Goal: Information Seeking & Learning: Find specific fact

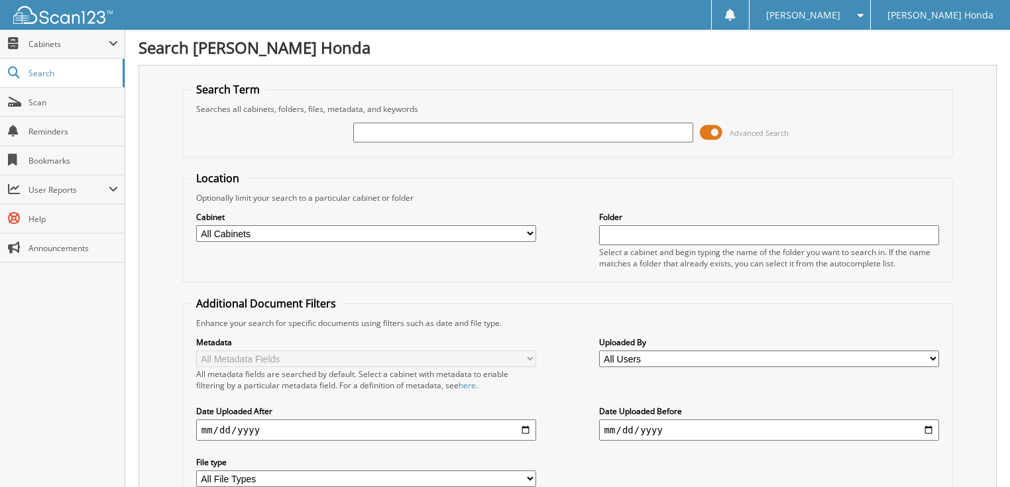
click at [488, 136] on input "text" at bounding box center [523, 133] width 341 height 20
type input "brown, paula"
click at [719, 130] on span at bounding box center [711, 133] width 23 height 20
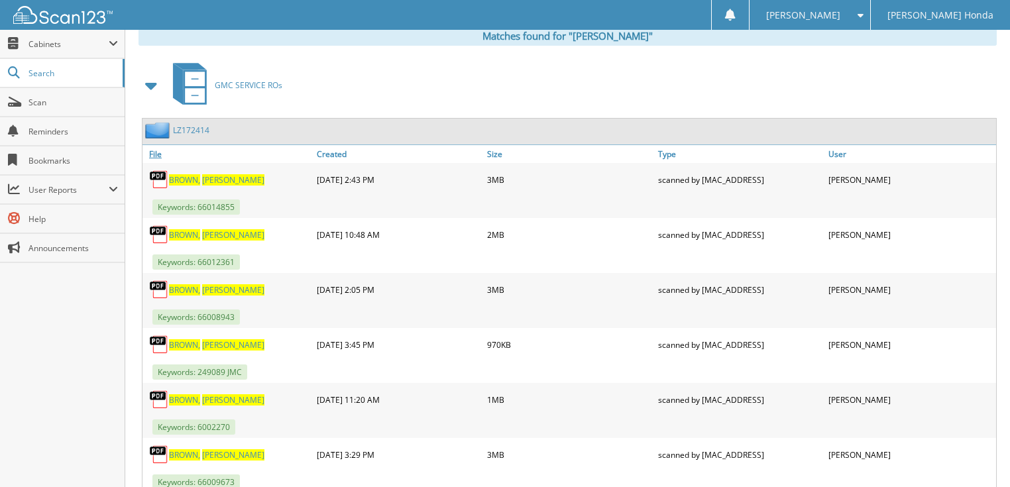
scroll to position [212, 0]
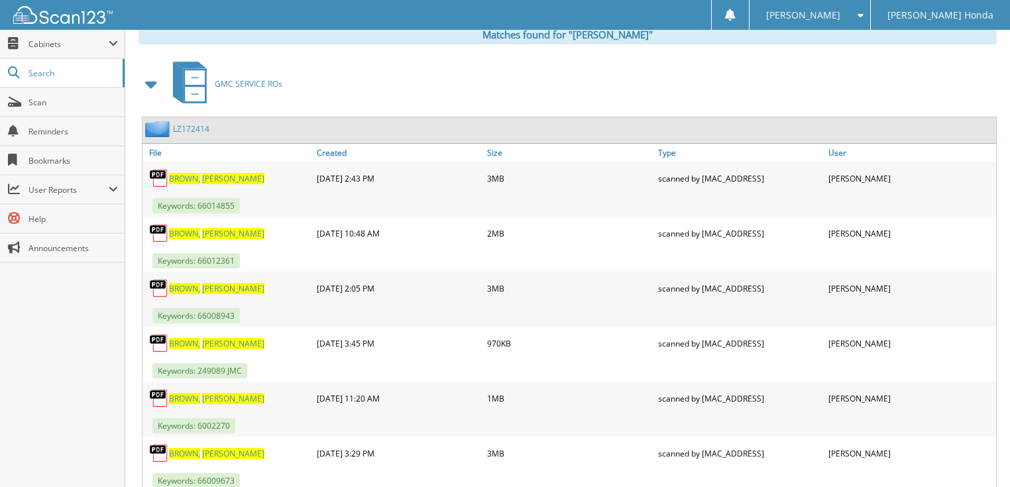
click at [197, 123] on link "LZ172414" at bounding box center [191, 128] width 36 height 11
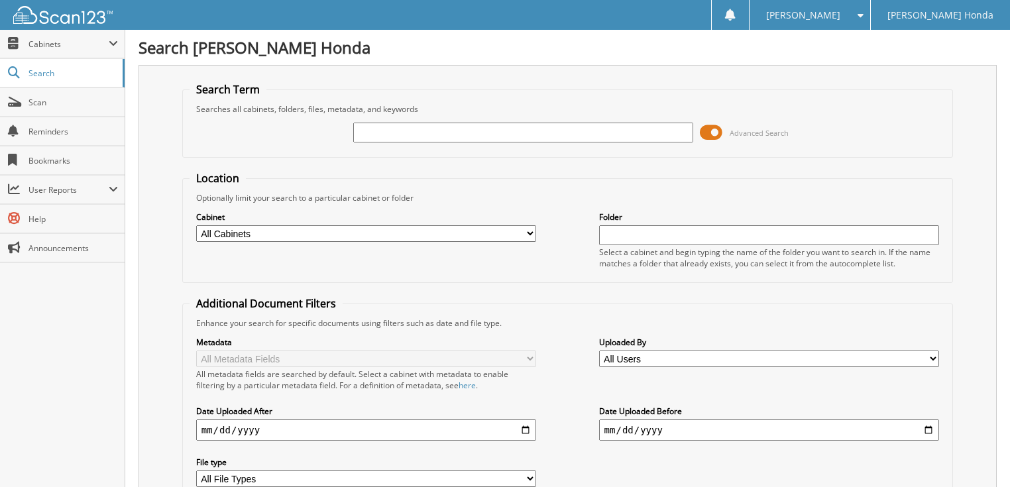
click at [362, 129] on input "text" at bounding box center [523, 133] width 341 height 20
type input "[PERSON_NAME]"
click at [720, 132] on span at bounding box center [711, 133] width 23 height 20
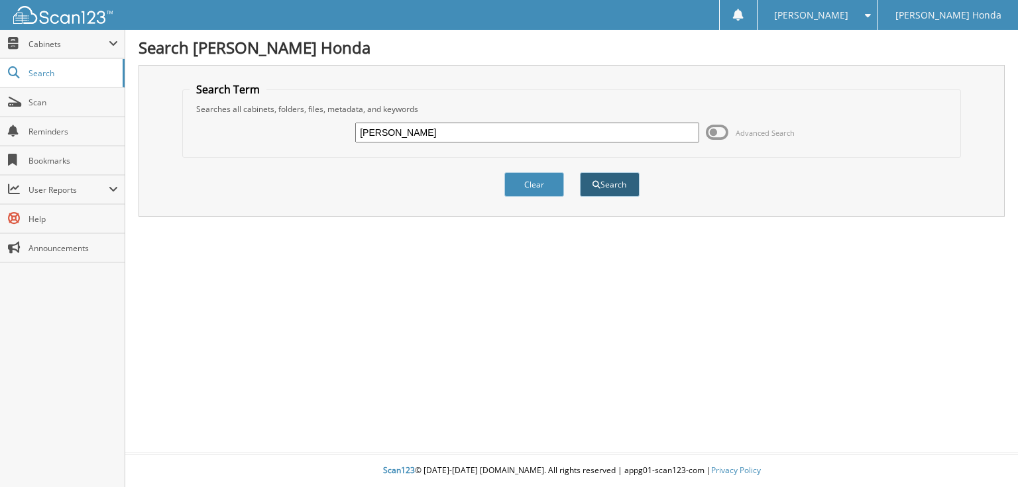
click at [611, 190] on button "Search" at bounding box center [610, 184] width 60 height 25
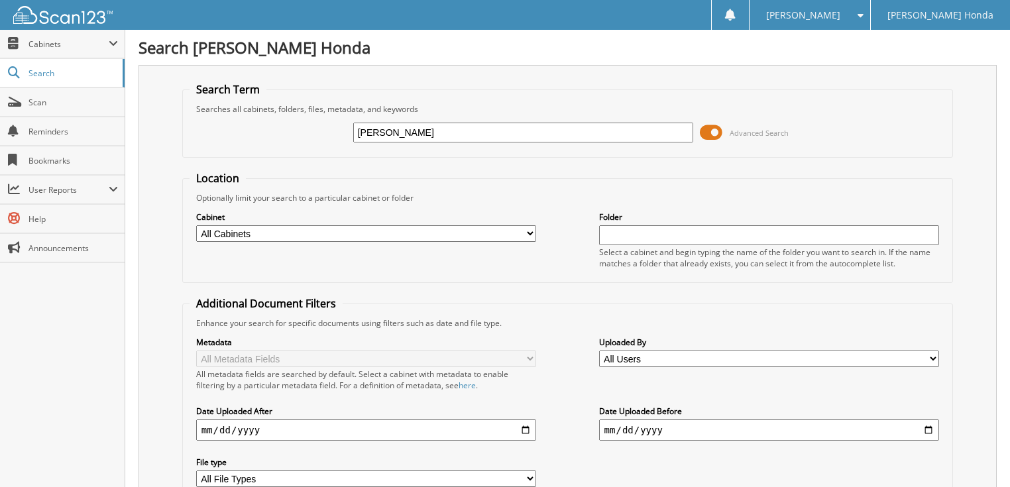
click at [718, 133] on span at bounding box center [711, 133] width 23 height 20
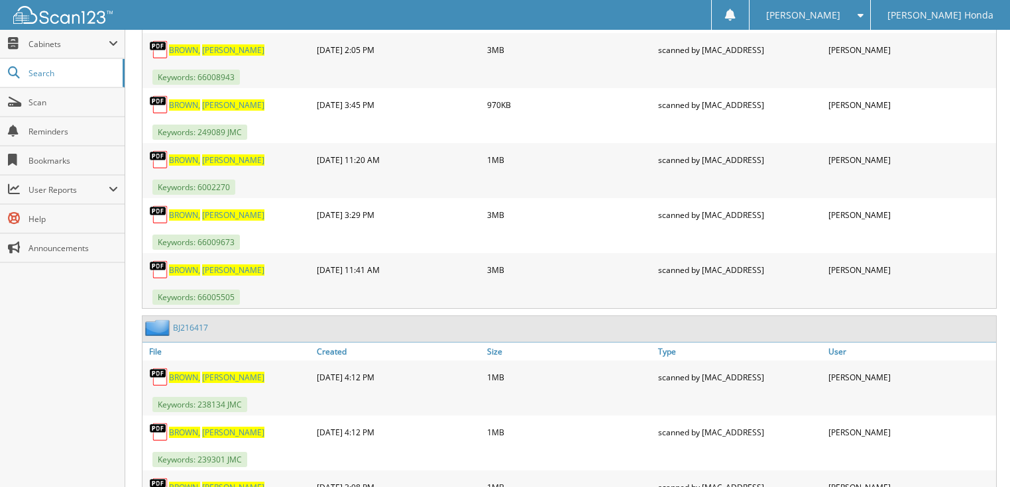
scroll to position [477, 0]
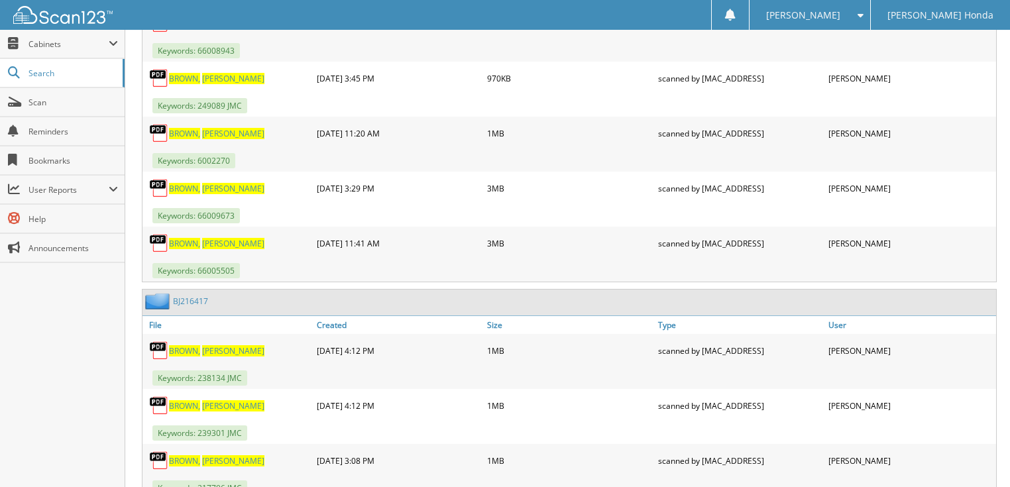
click at [198, 296] on link "BJ216417" at bounding box center [190, 301] width 35 height 11
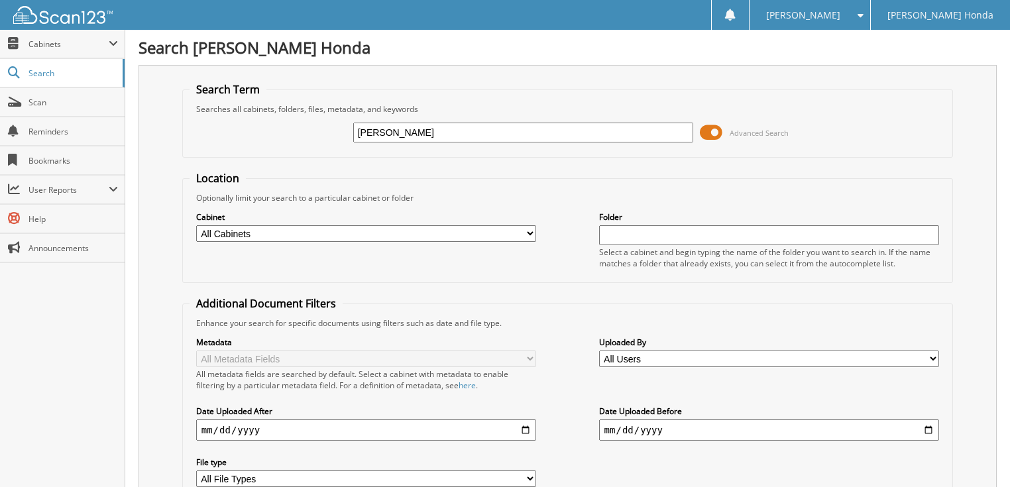
click at [711, 135] on span at bounding box center [711, 133] width 23 height 20
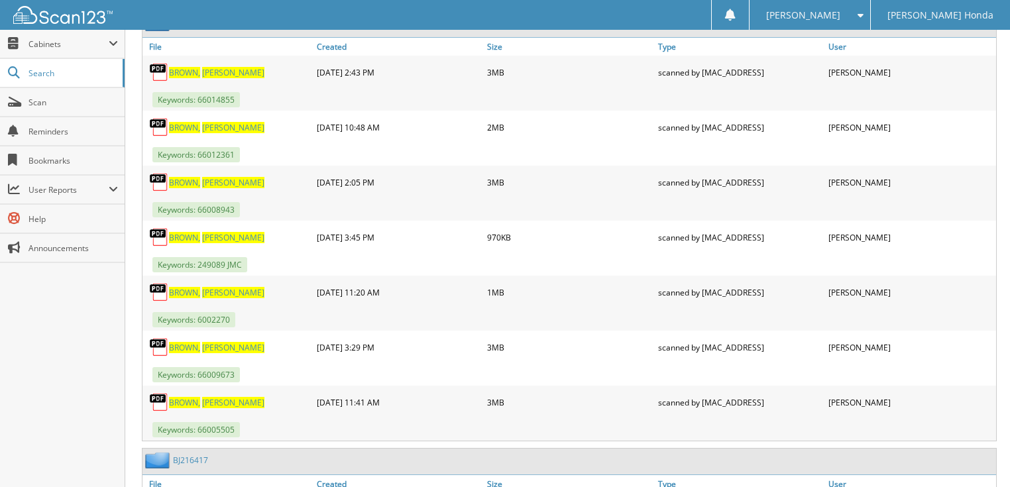
scroll to position [265, 0]
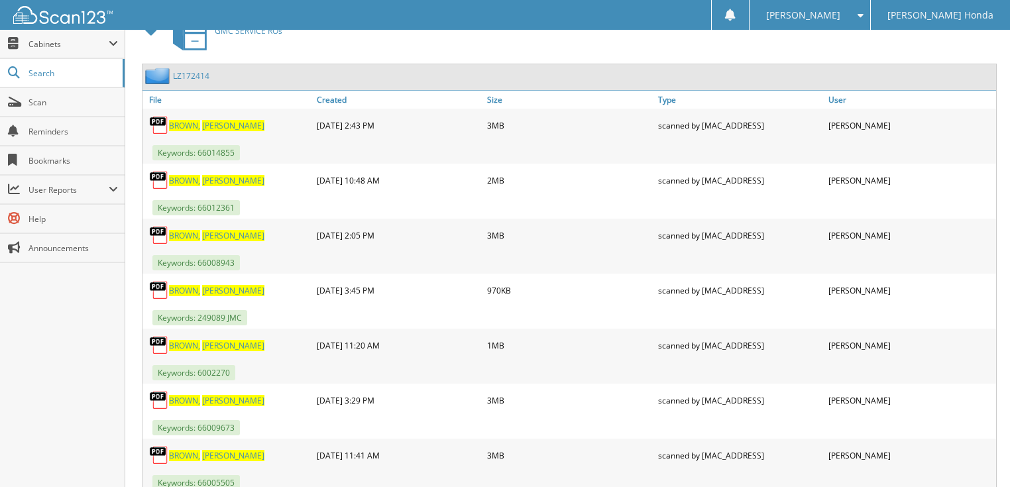
click at [207, 120] on span "[PERSON_NAME]" at bounding box center [233, 125] width 62 height 11
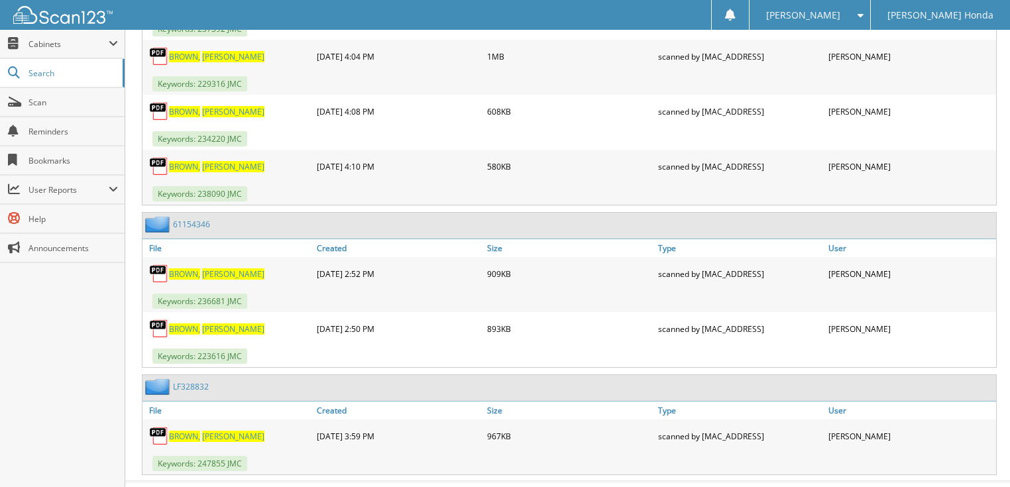
scroll to position [1434, 0]
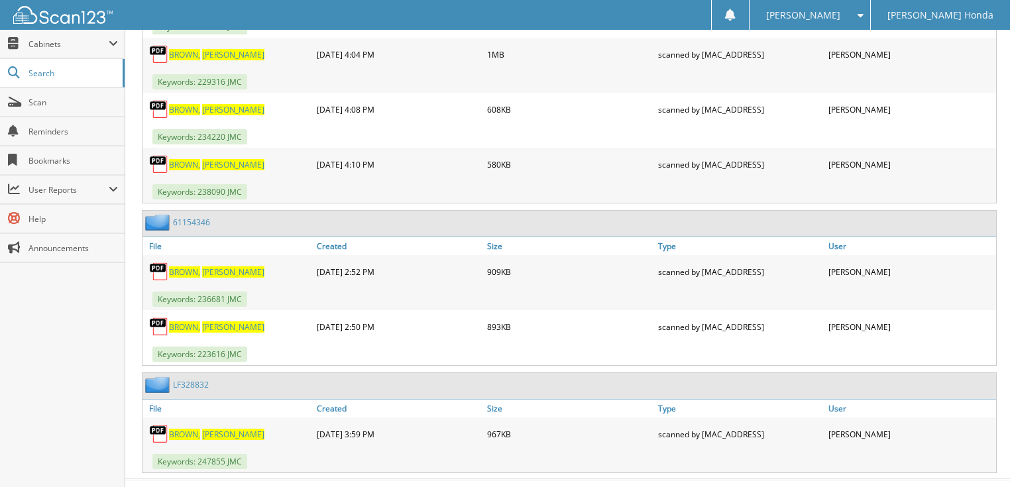
click at [206, 217] on link "61154346" at bounding box center [191, 222] width 37 height 11
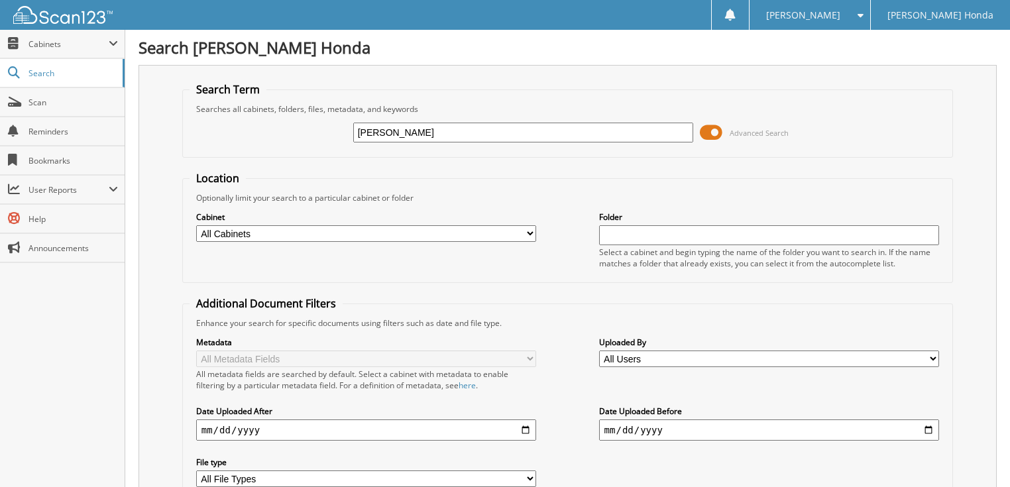
click at [709, 130] on span at bounding box center [711, 133] width 23 height 20
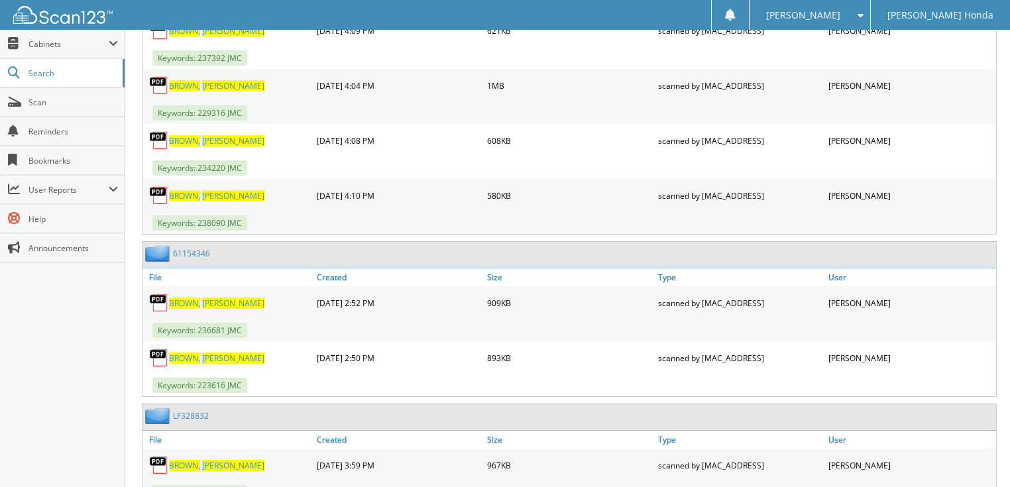
scroll to position [1434, 0]
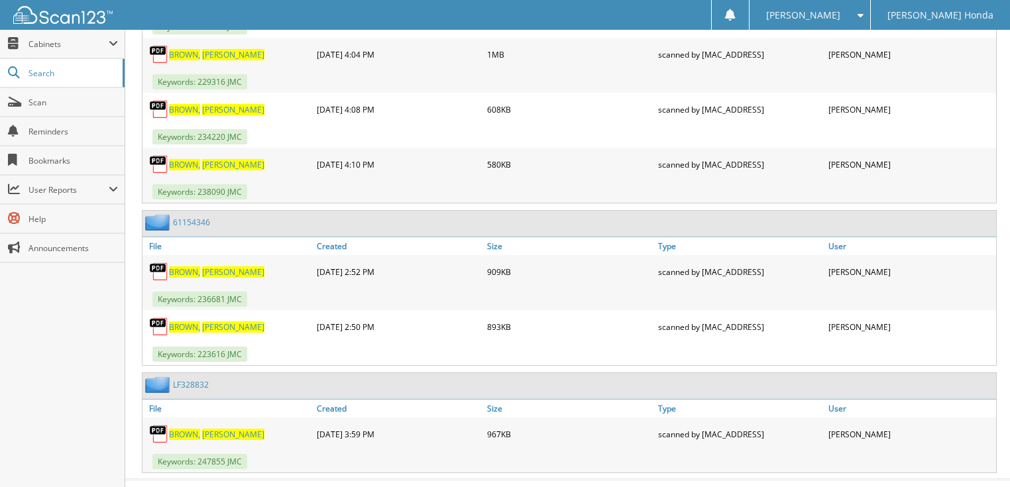
click at [197, 429] on span "BROWN," at bounding box center [184, 434] width 31 height 11
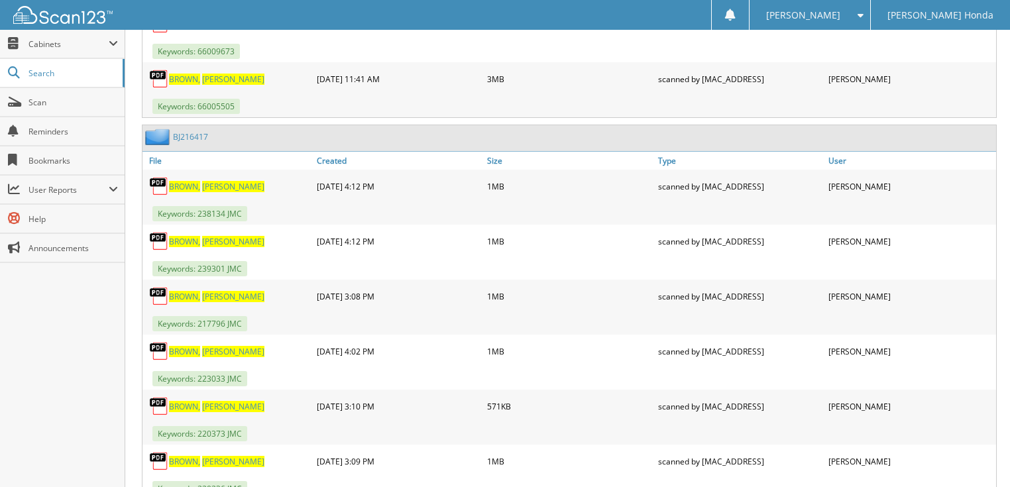
scroll to position [638, 0]
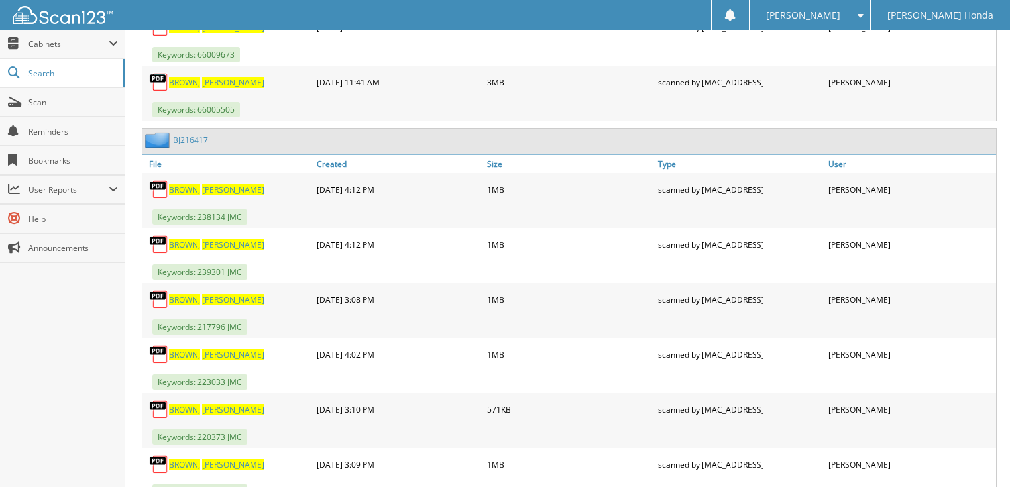
click at [222, 77] on span "[PERSON_NAME]" at bounding box center [233, 82] width 62 height 11
click at [61, 74] on span "Search" at bounding box center [72, 73] width 87 height 11
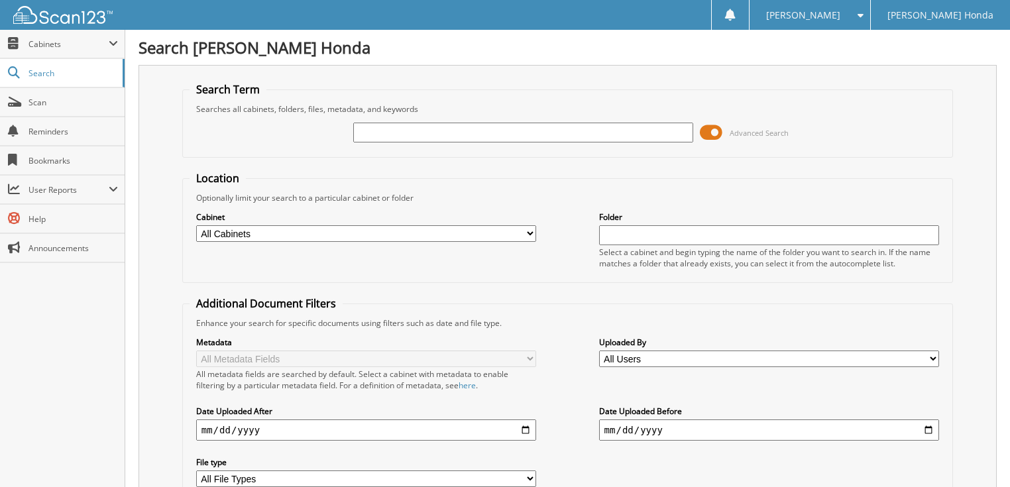
click at [440, 130] on input "text" at bounding box center [523, 133] width 341 height 20
type input "[PERSON_NAME]"
click at [709, 127] on span at bounding box center [711, 133] width 23 height 20
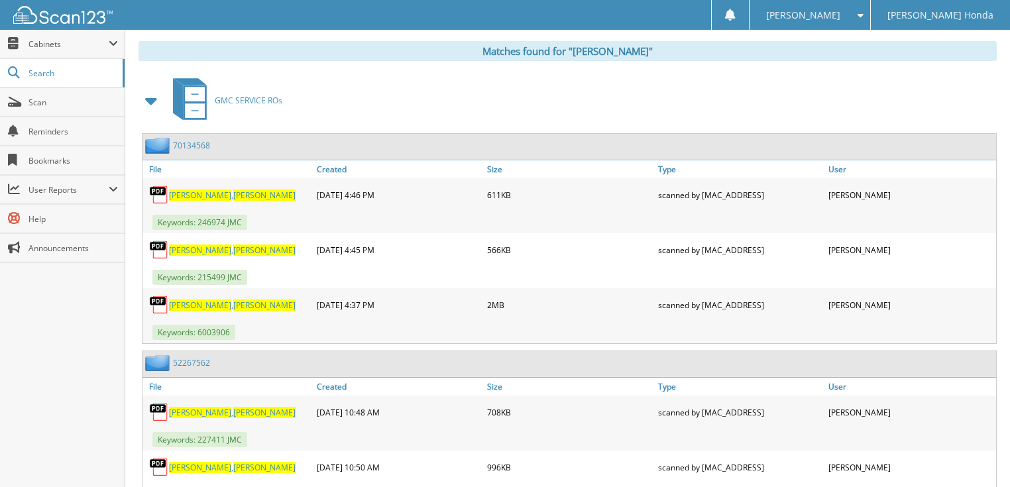
scroll to position [46, 0]
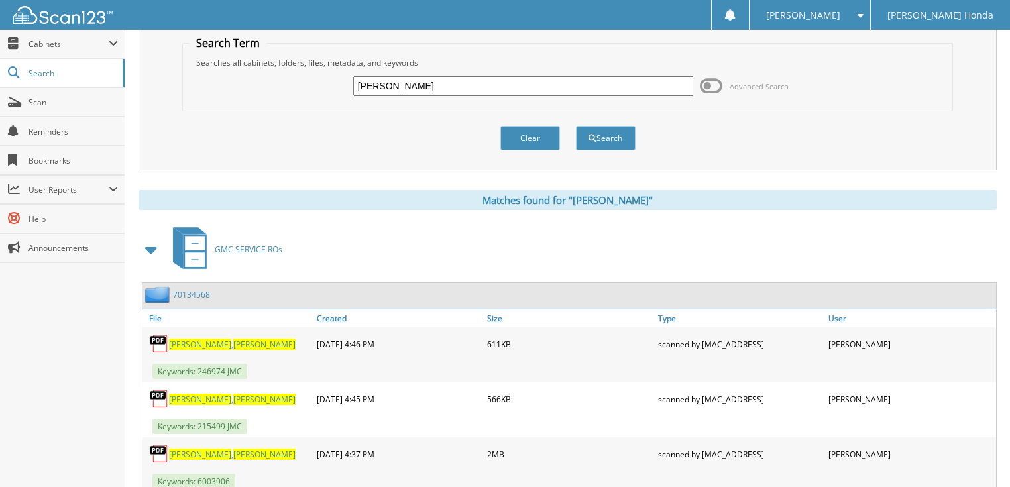
click at [191, 289] on link "70134568" at bounding box center [191, 294] width 37 height 11
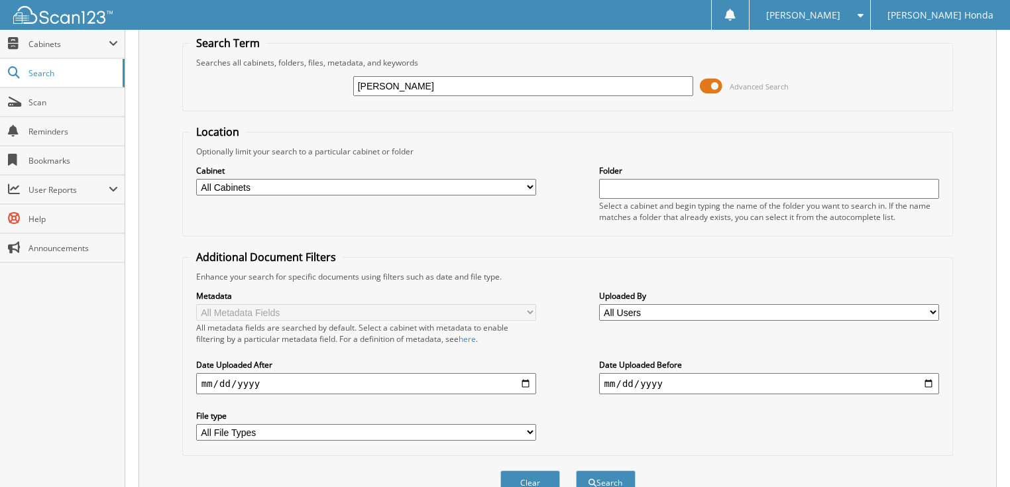
click at [719, 86] on span at bounding box center [711, 86] width 23 height 20
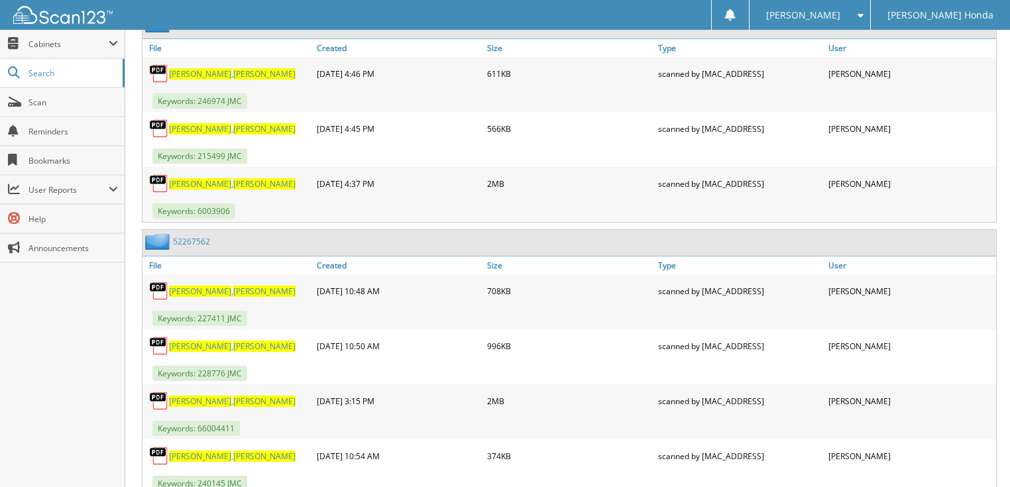
scroll to position [365, 0]
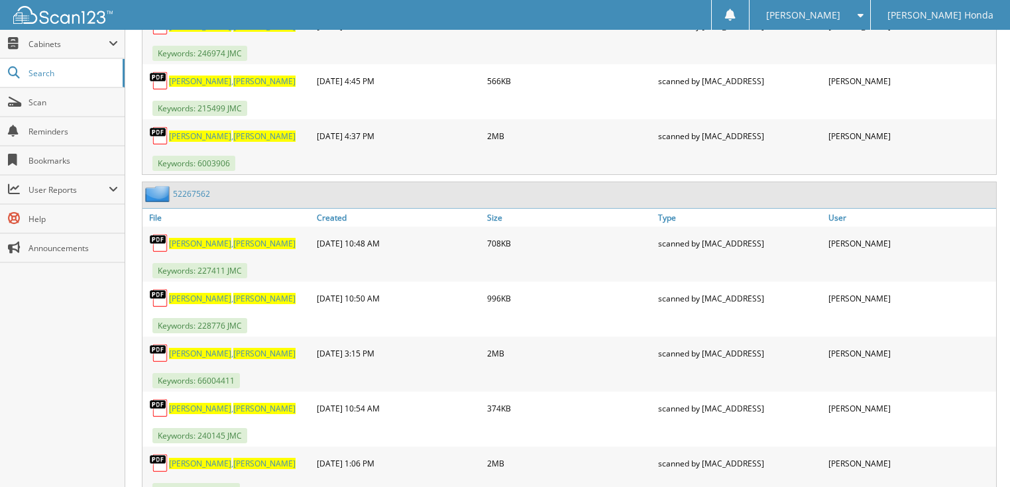
click at [192, 188] on link "52267562" at bounding box center [191, 193] width 37 height 11
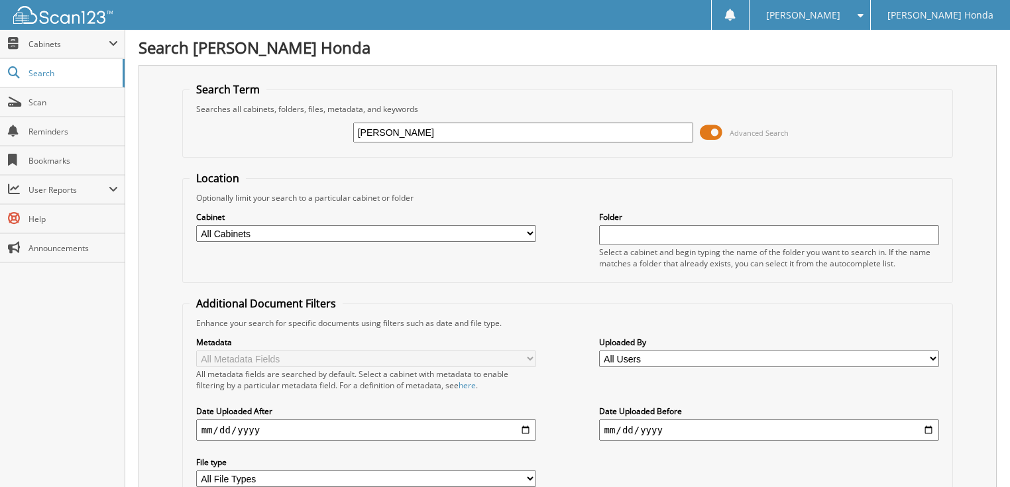
click at [710, 130] on span at bounding box center [711, 133] width 23 height 20
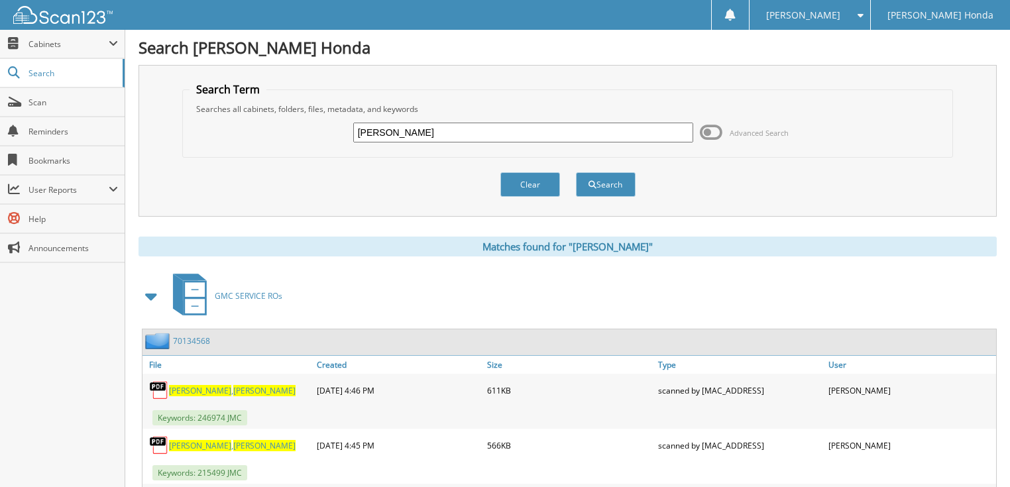
click at [198, 341] on link "70134568" at bounding box center [191, 340] width 37 height 11
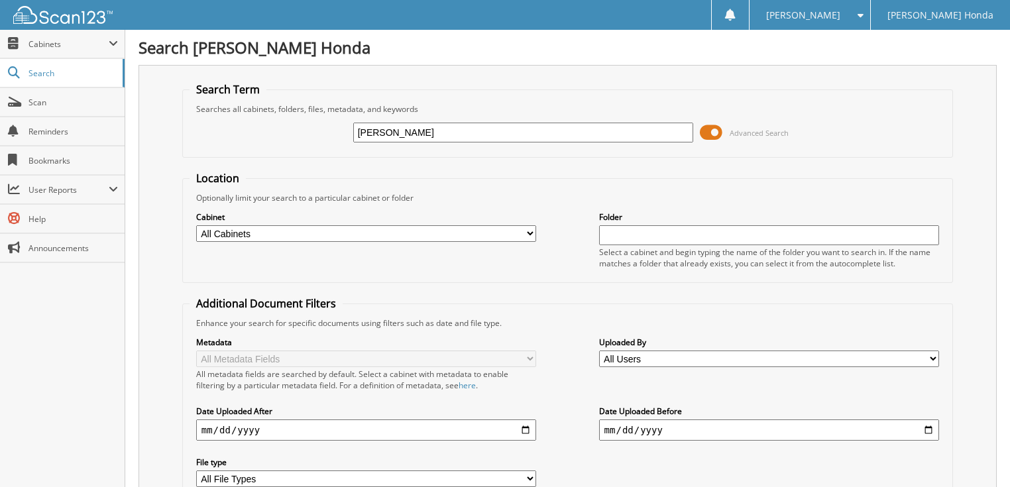
click at [709, 133] on span at bounding box center [711, 133] width 23 height 20
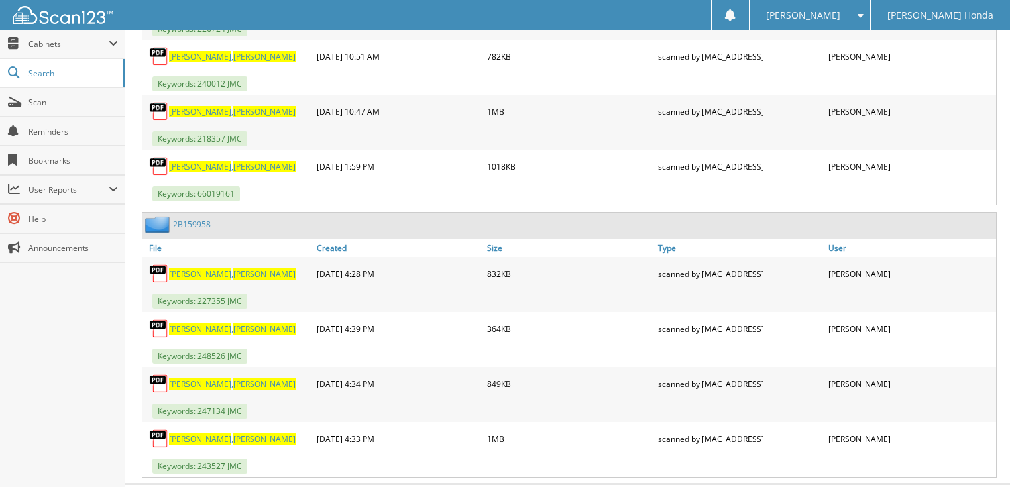
scroll to position [948, 0]
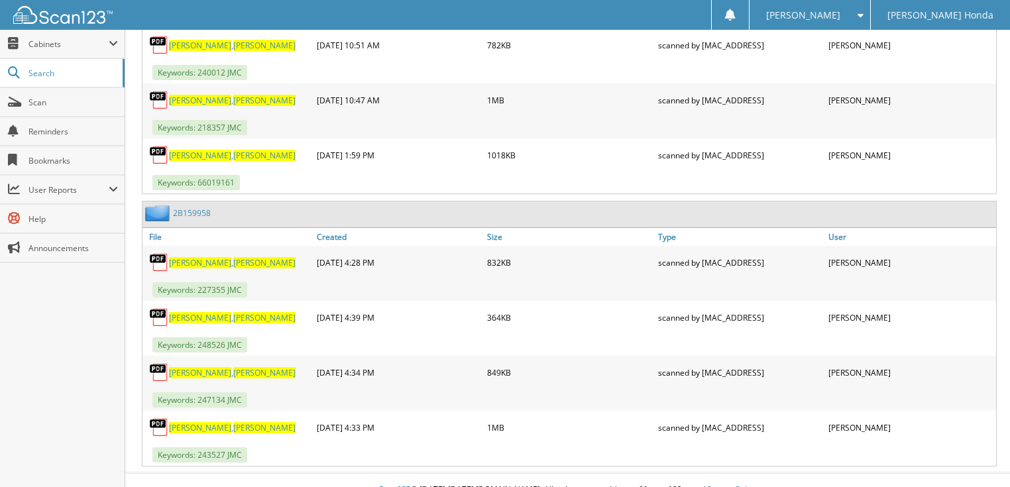
click at [195, 207] on link "2B159958" at bounding box center [192, 212] width 38 height 11
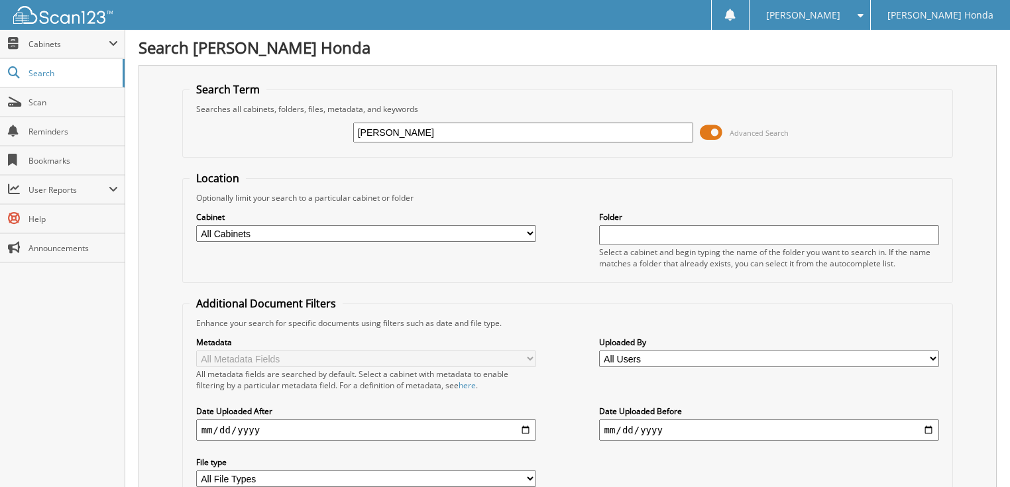
click at [712, 130] on span at bounding box center [711, 133] width 23 height 20
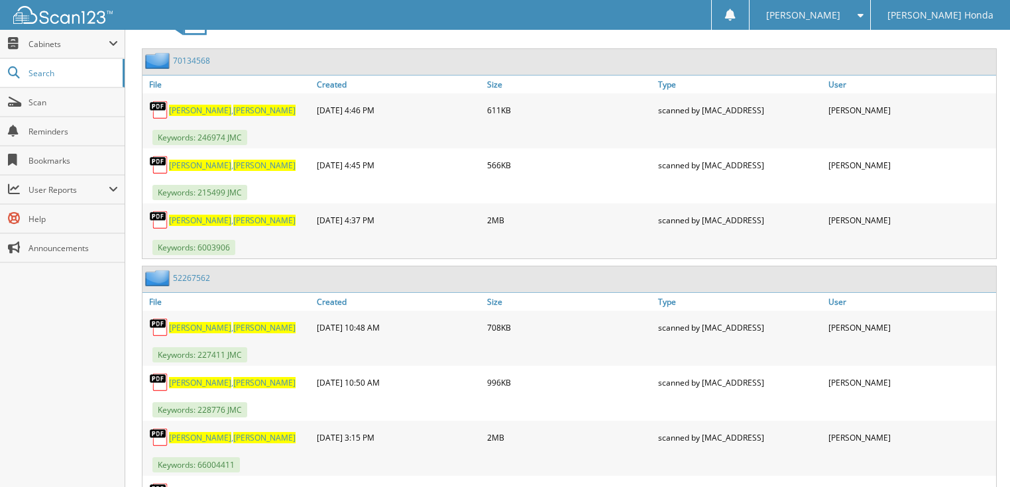
scroll to position [259, 0]
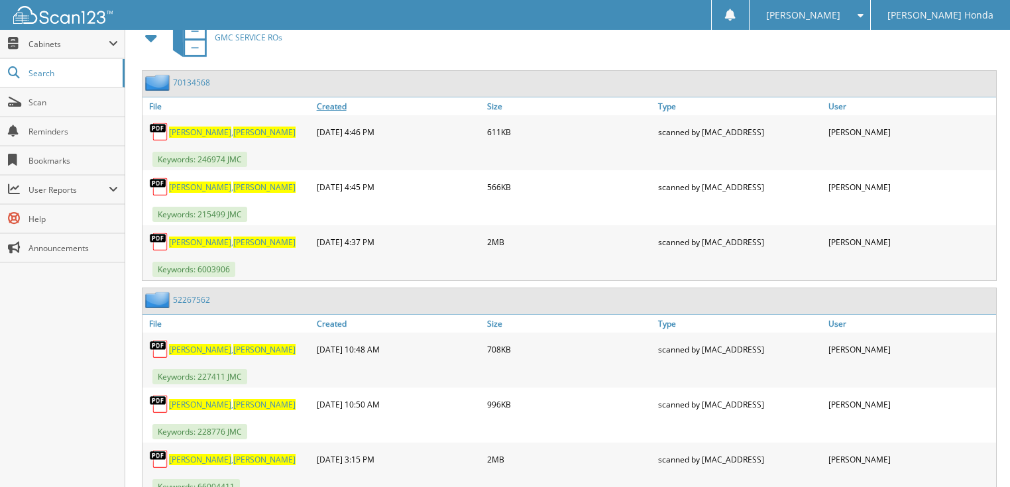
click at [336, 103] on link "Created" at bounding box center [399, 106] width 171 height 18
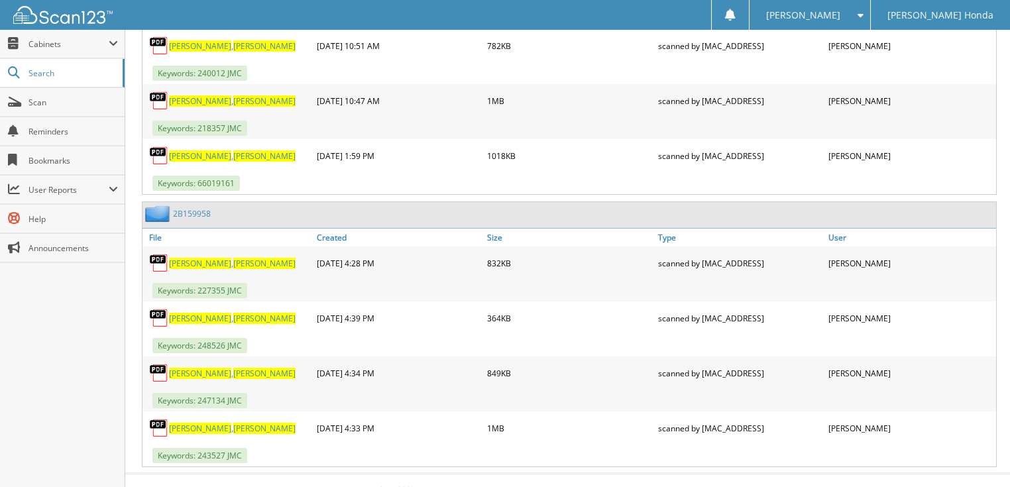
scroll to position [948, 0]
click at [233, 257] on span "RUTHMAY" at bounding box center [264, 262] width 62 height 11
click at [233, 312] on span "[PERSON_NAME]" at bounding box center [264, 317] width 62 height 11
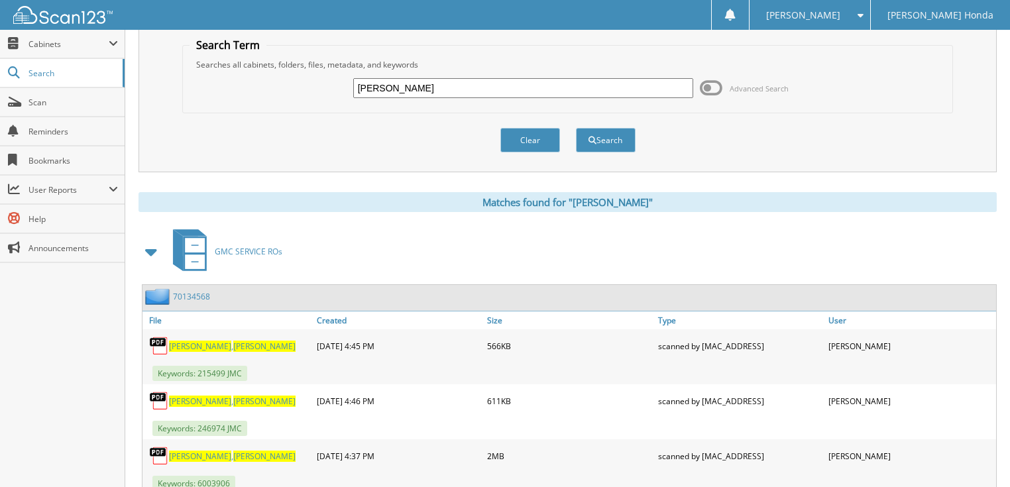
scroll to position [0, 0]
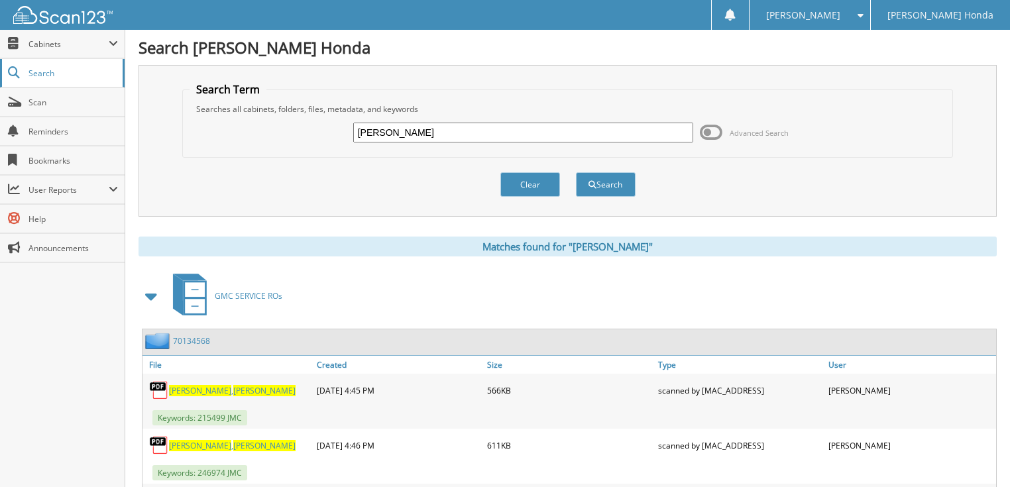
click at [78, 82] on link "Search" at bounding box center [62, 73] width 125 height 29
